Goal: Task Accomplishment & Management: Manage account settings

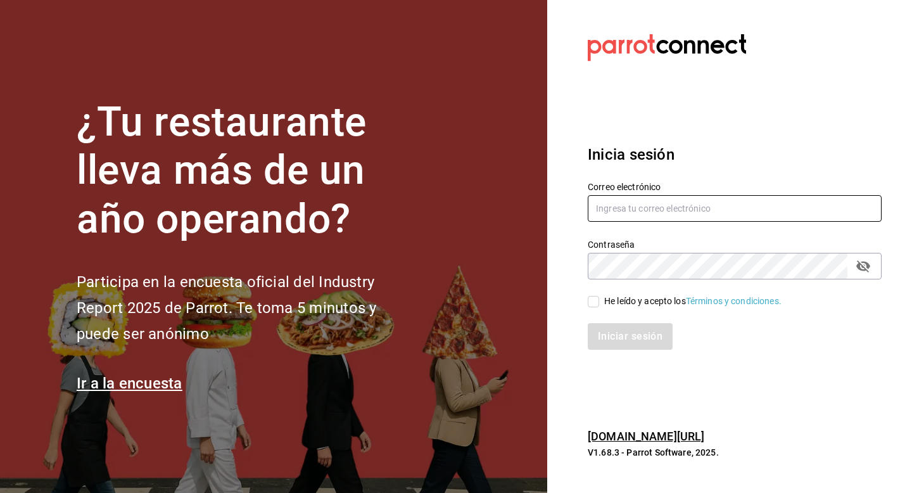
click at [644, 214] on input "text" at bounding box center [735, 208] width 294 height 27
paste input "yummy3@mty.com Parr0tConnec7"
click at [716, 205] on input "yummy3@mty.com Parr0tConnec7" at bounding box center [735, 208] width 294 height 27
click at [716, 206] on input "yummy3@mty.com Parr0tConnec7" at bounding box center [735, 208] width 294 height 27
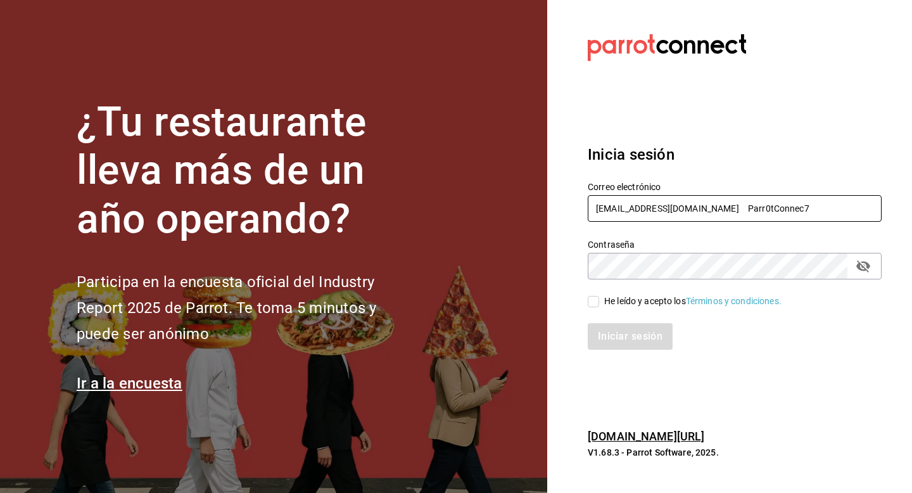
click at [716, 206] on input "yummy3@mty.com Parr0tConnec7" at bounding box center [735, 208] width 294 height 27
type input "yummy3@mty.com"
click at [657, 295] on div "He leído y acepto los Términos y condiciones." at bounding box center [692, 301] width 177 height 13
click at [633, 303] on div "He leído y acepto los Términos y condiciones." at bounding box center [692, 301] width 177 height 13
click at [599, 303] on input "He leído y acepto los Términos y condiciones." at bounding box center [593, 301] width 11 height 11
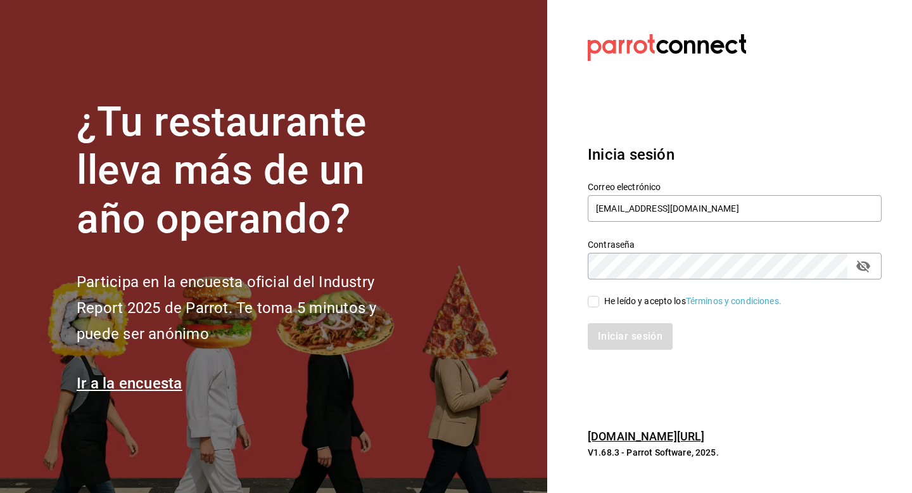
checkbox input "true"
click at [633, 336] on button "Iniciar sesión" at bounding box center [631, 336] width 86 height 27
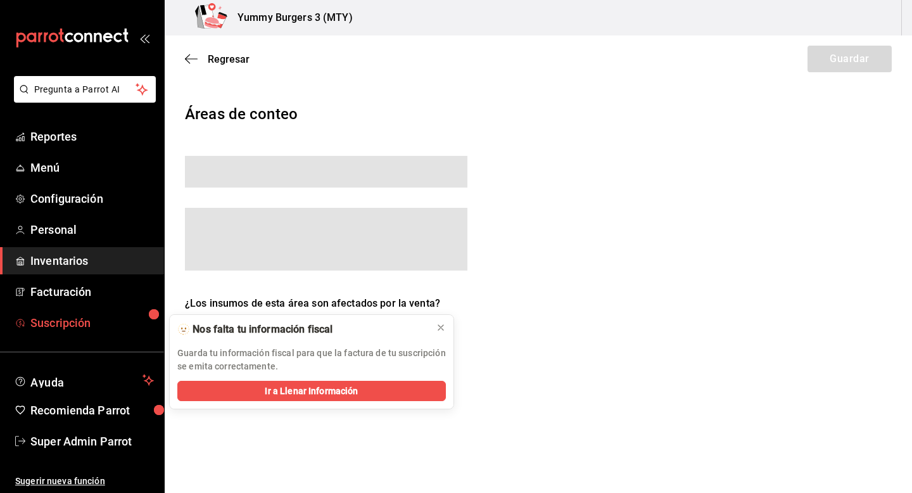
click at [32, 315] on span "Suscripción" at bounding box center [92, 322] width 124 height 17
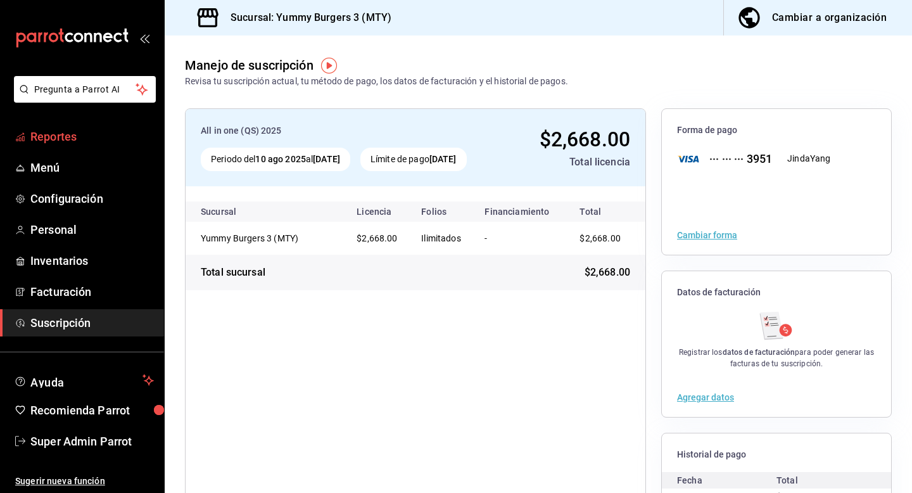
click at [56, 130] on span "Reportes" at bounding box center [92, 136] width 124 height 17
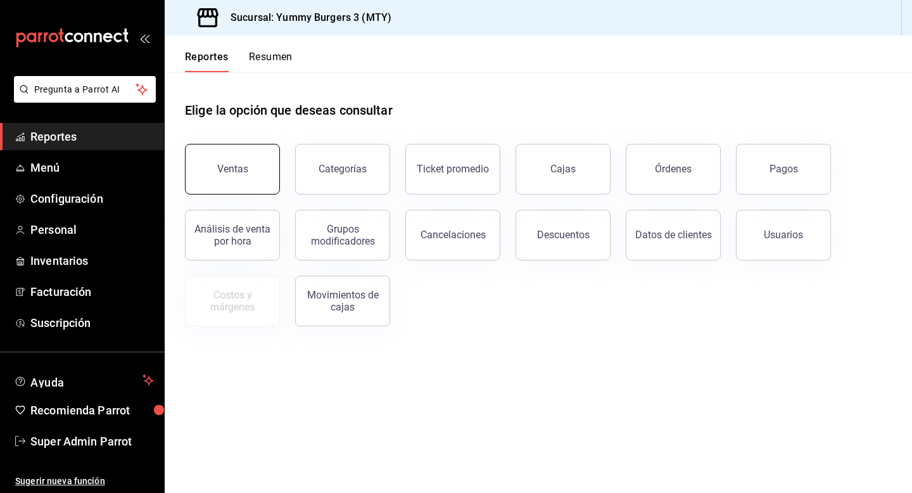
click at [218, 158] on button "Ventas" at bounding box center [232, 169] width 95 height 51
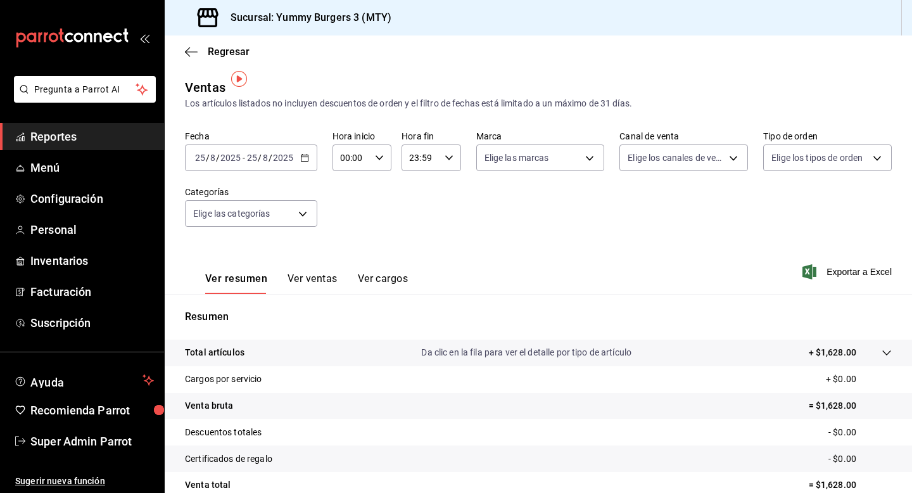
scroll to position [15, 0]
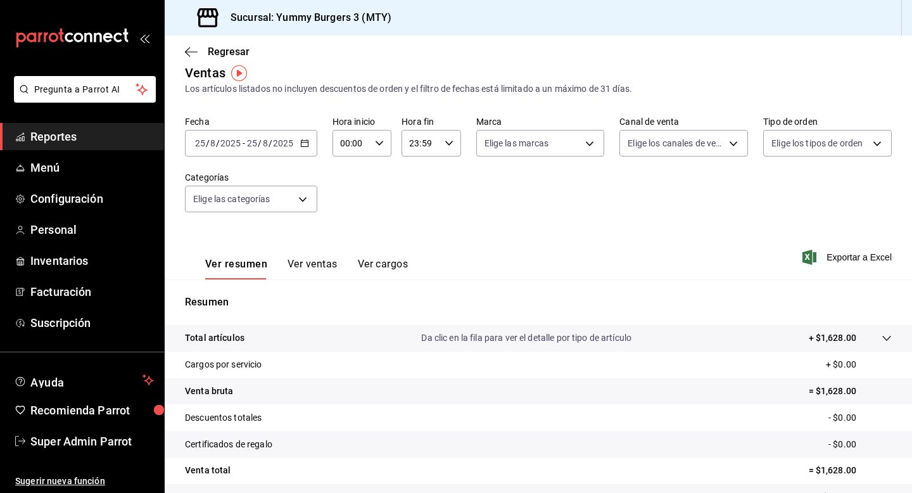
click at [291, 145] on input "2025" at bounding box center [283, 143] width 22 height 10
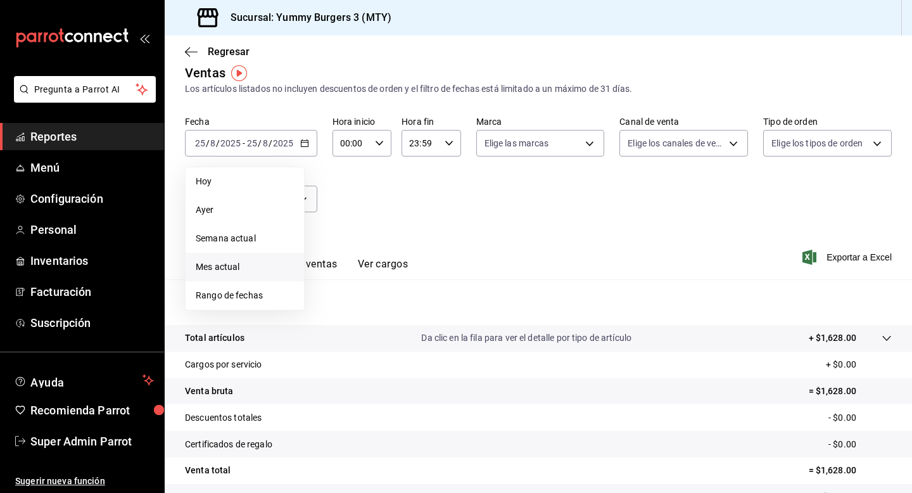
click at [224, 271] on span "Mes actual" at bounding box center [245, 266] width 98 height 13
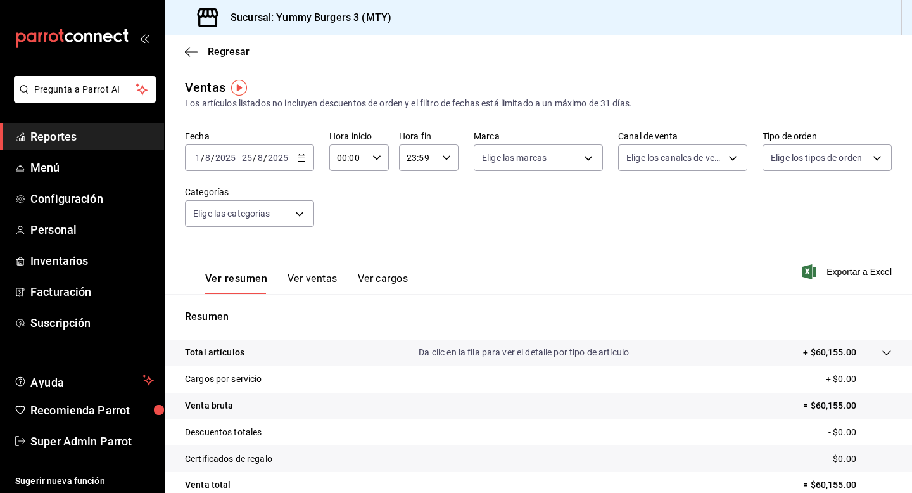
click at [306, 156] on div "[DATE] [DATE] - [DATE] [DATE]" at bounding box center [249, 157] width 129 height 27
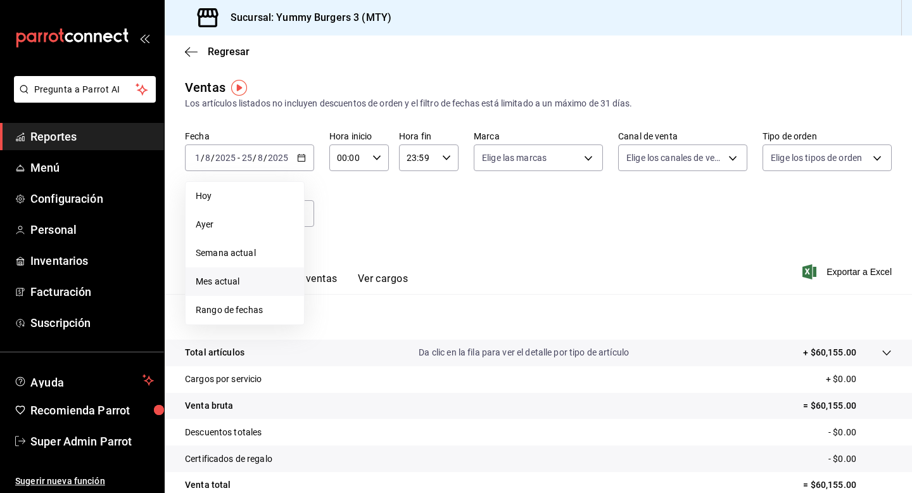
click at [212, 281] on span "Mes actual" at bounding box center [245, 281] width 98 height 13
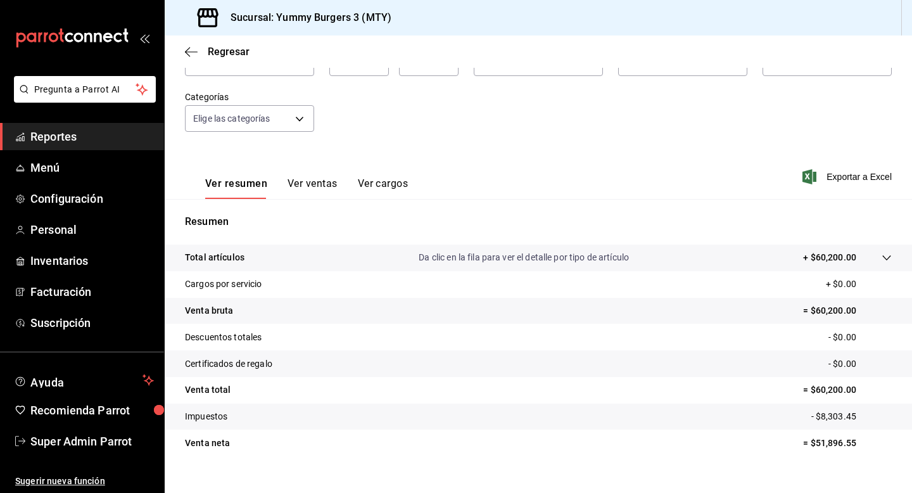
scroll to position [96, 0]
click at [49, 322] on span "Suscripción" at bounding box center [92, 322] width 124 height 17
